Goal: Find specific page/section: Find specific page/section

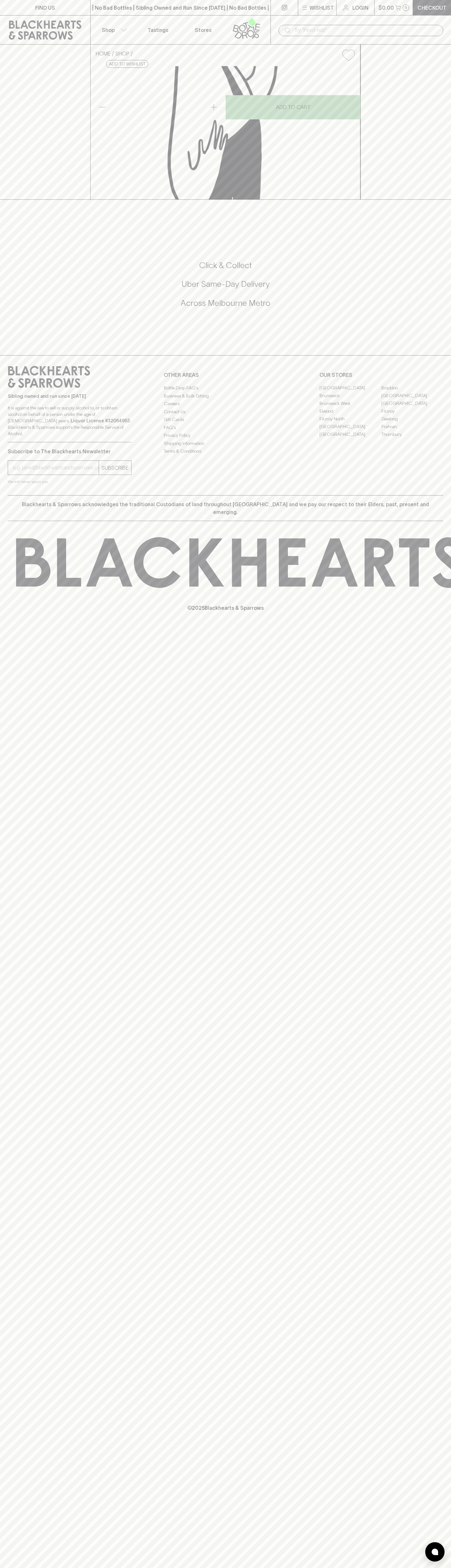
click at [62, 8] on link "FIND US" at bounding box center [45, 8] width 90 height 15
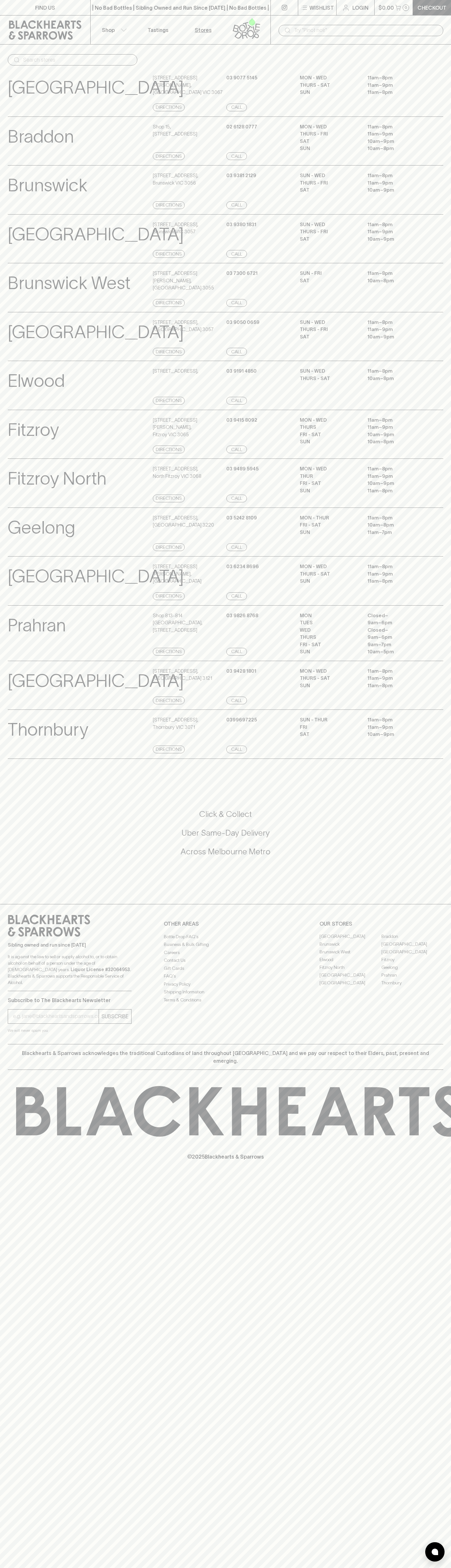
click at [436, 865] on div "Click & Collect Uber Same-Day Delivery Across Melbourne Metro" at bounding box center [226, 837] width 436 height 56
click at [416, 1568] on html "FIND US | No Bad Bottles | Sibling Owned and Run Since 2006 | No Bad Bottles | …" at bounding box center [226, 784] width 451 height 1568
click at [24, 584] on div "North Hobart View Store Details 396 Elizabeth Street , North Hobart TAS 7000 Di…" at bounding box center [226, 581] width 436 height 50
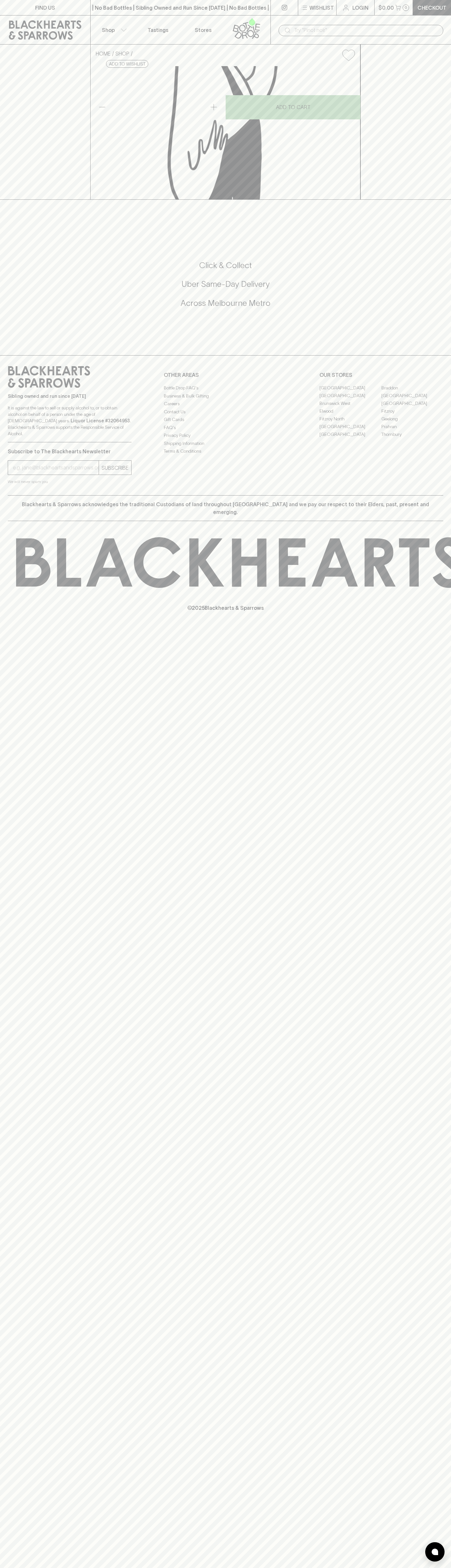
click at [351, 430] on link "[GEOGRAPHIC_DATA]" at bounding box center [351, 426] width 62 height 8
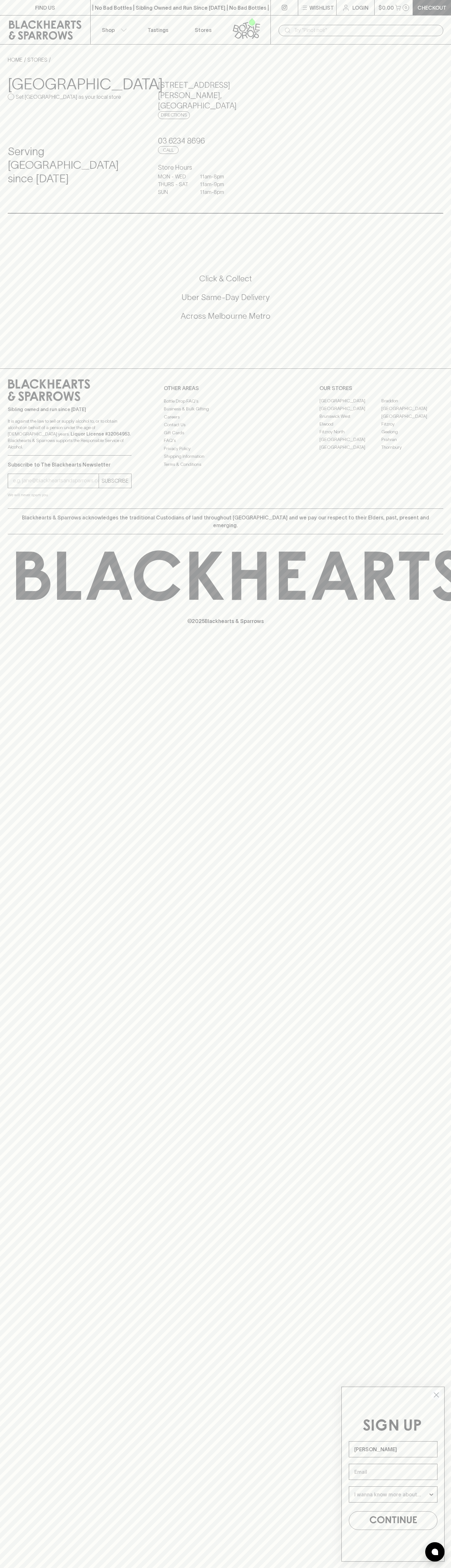
type input "[PERSON_NAME]"
